Goal: Task Accomplishment & Management: Use online tool/utility

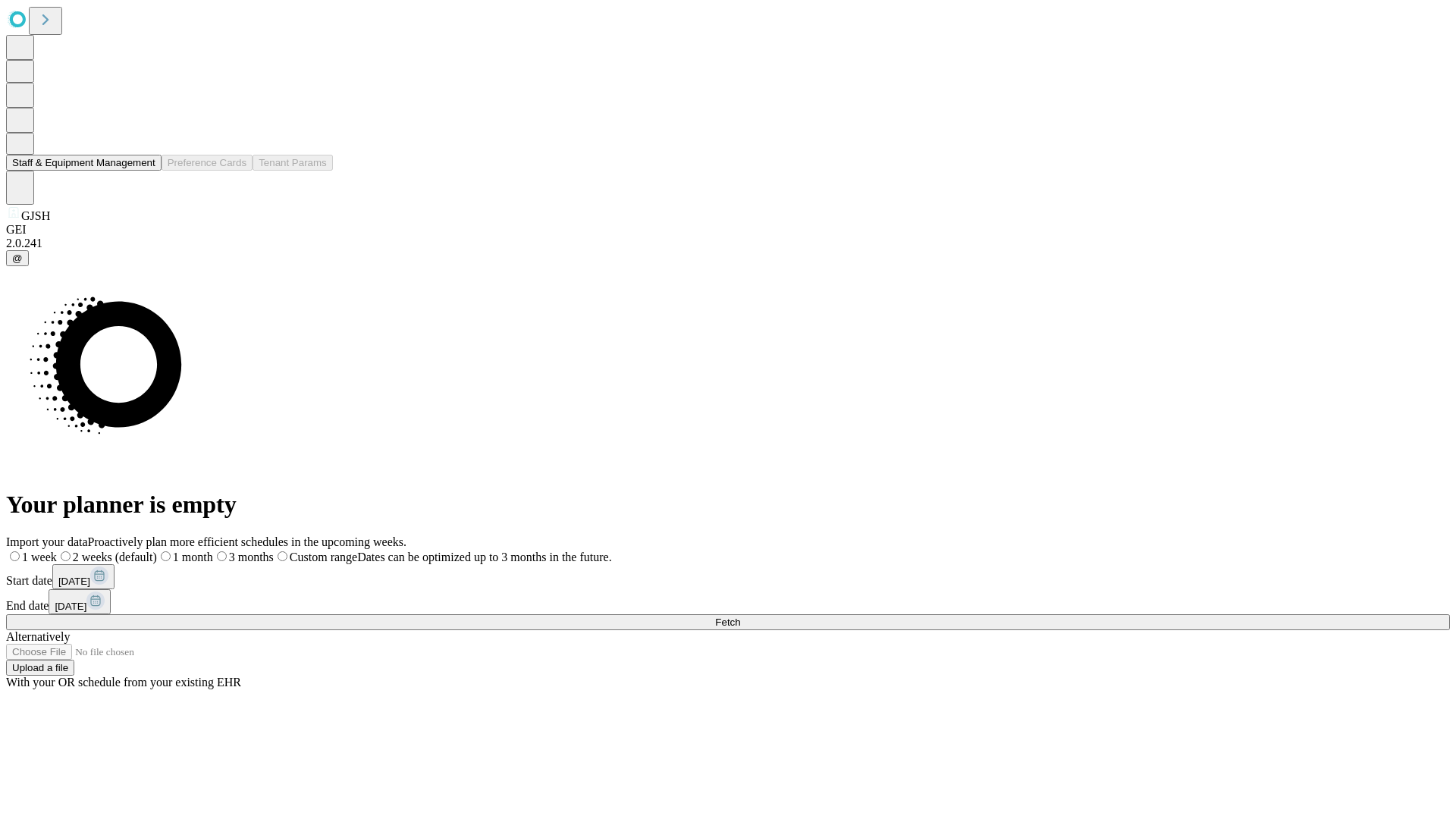
click at [145, 171] on button "Staff & Equipment Management" at bounding box center [84, 162] width 155 height 16
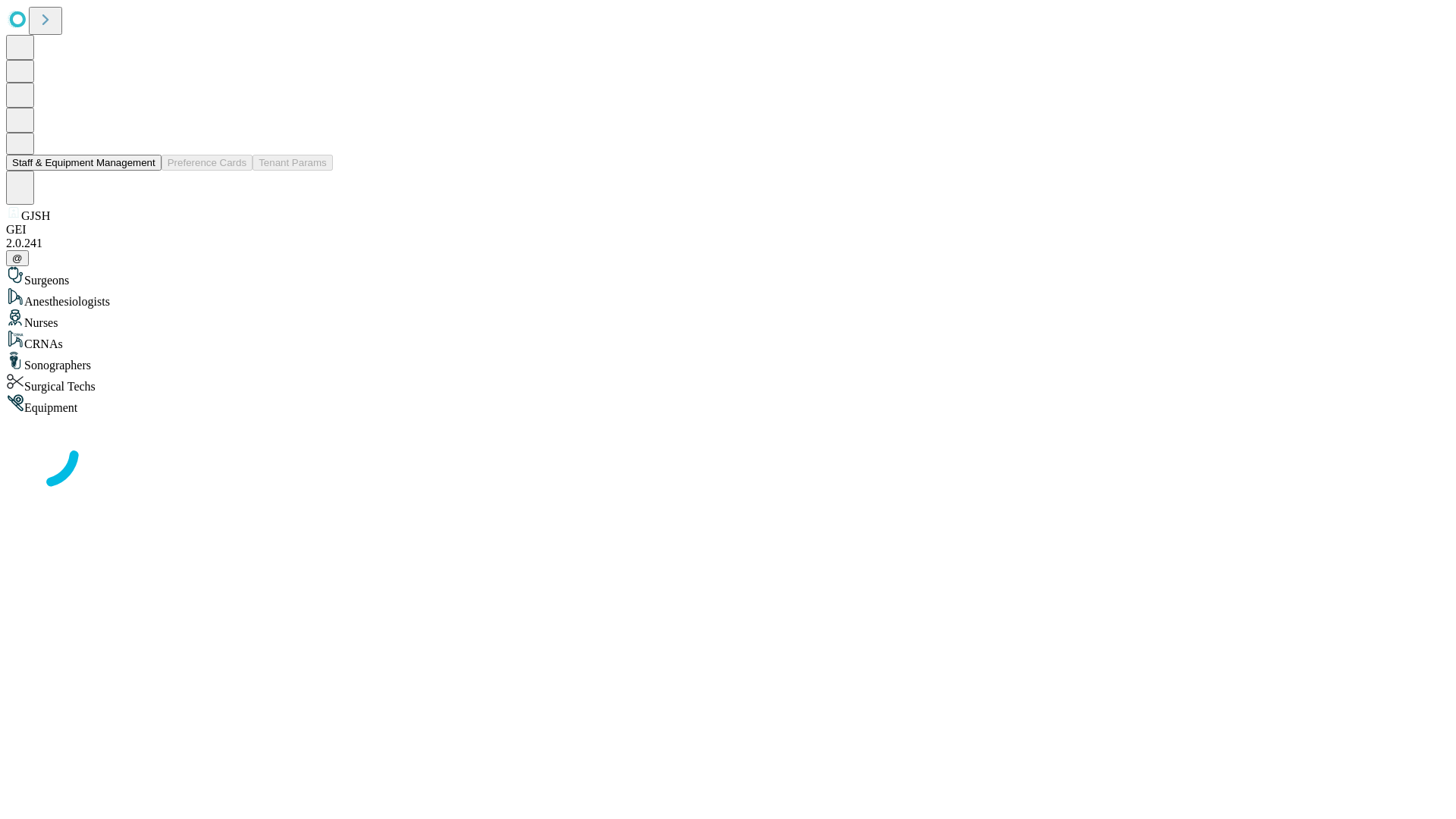
click at [145, 171] on button "Staff & Equipment Management" at bounding box center [84, 162] width 155 height 16
